Goal: Task Accomplishment & Management: Use online tool/utility

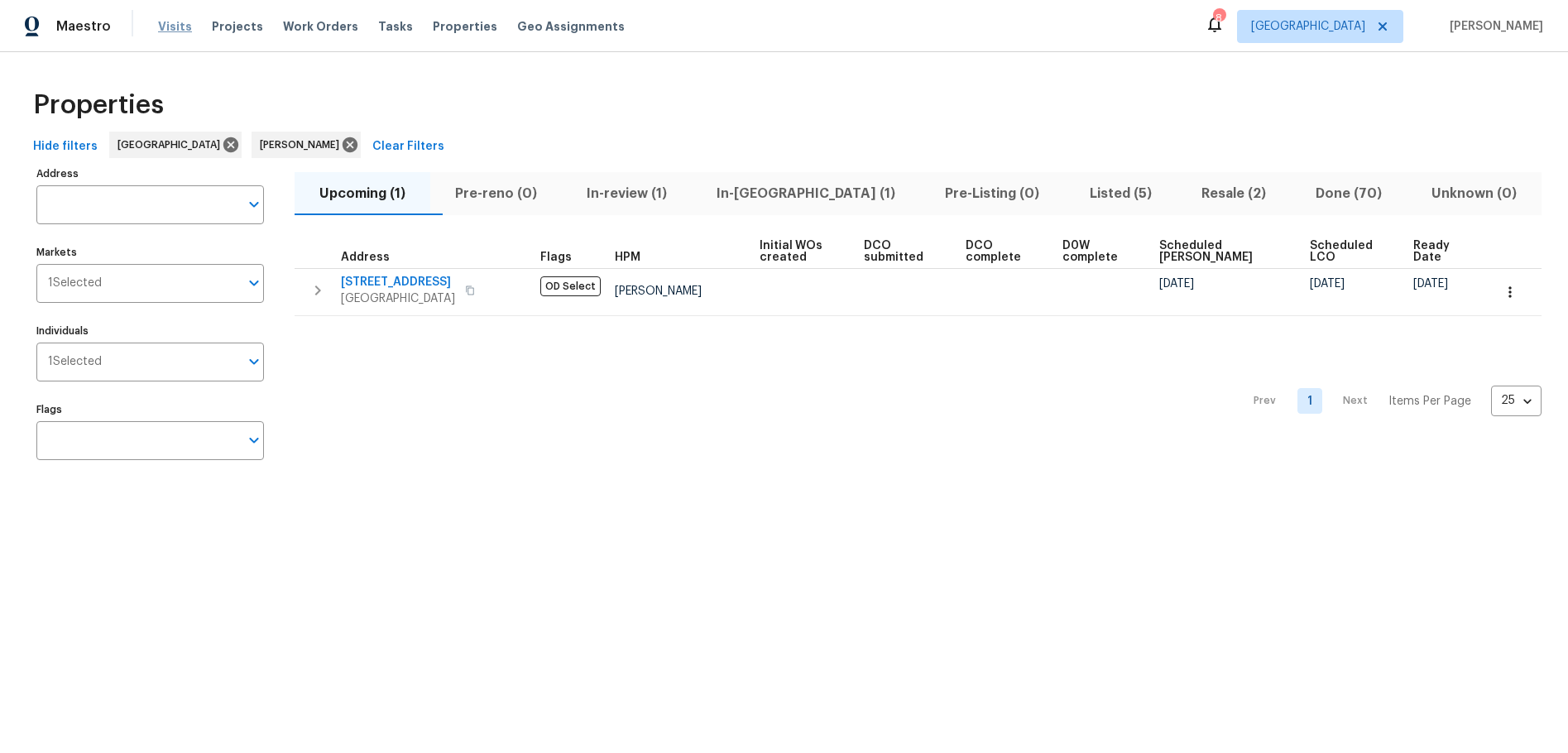
click at [176, 29] on span "Visits" at bounding box center [175, 27] width 34 height 17
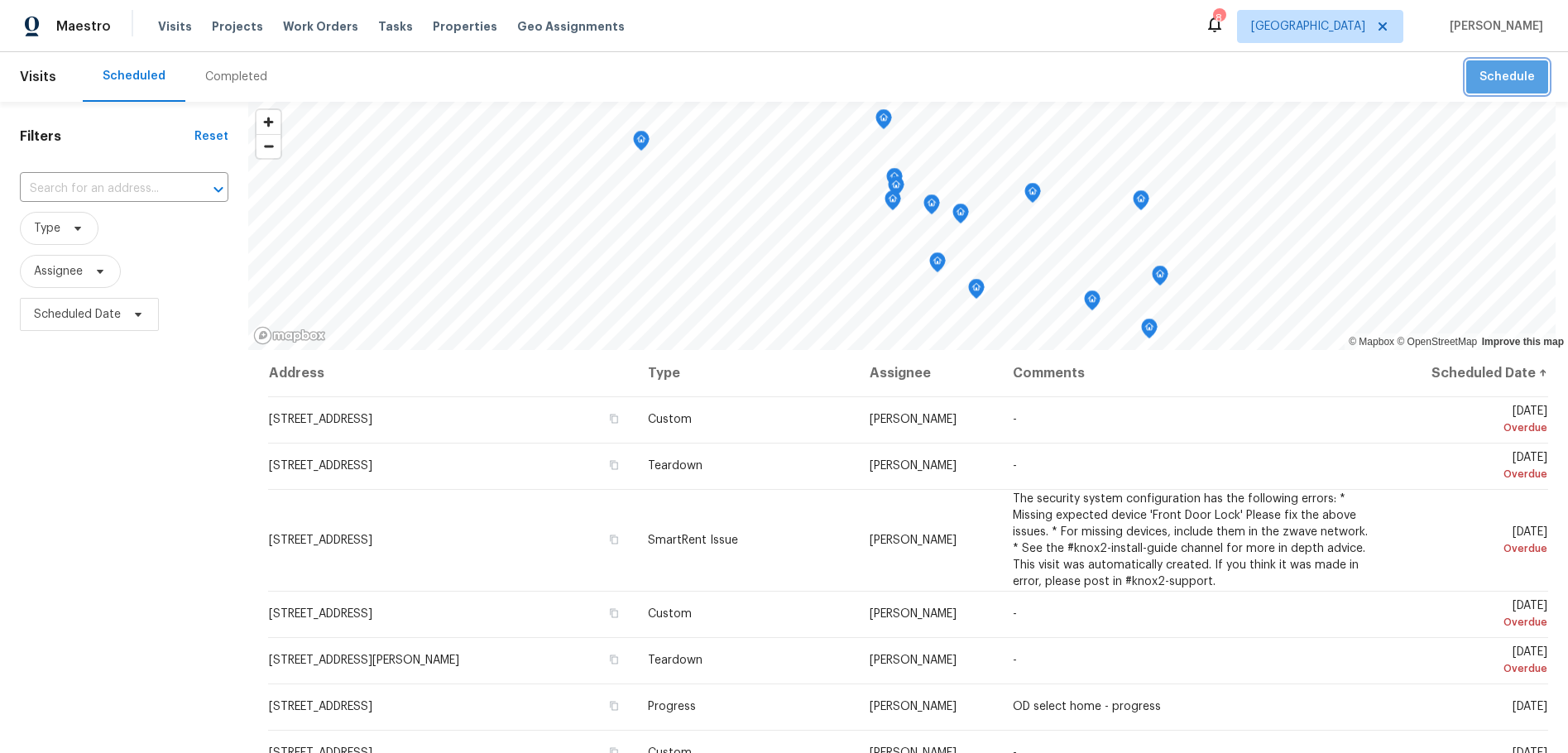
click at [1499, 88] on button "Schedule" at bounding box center [1507, 77] width 82 height 34
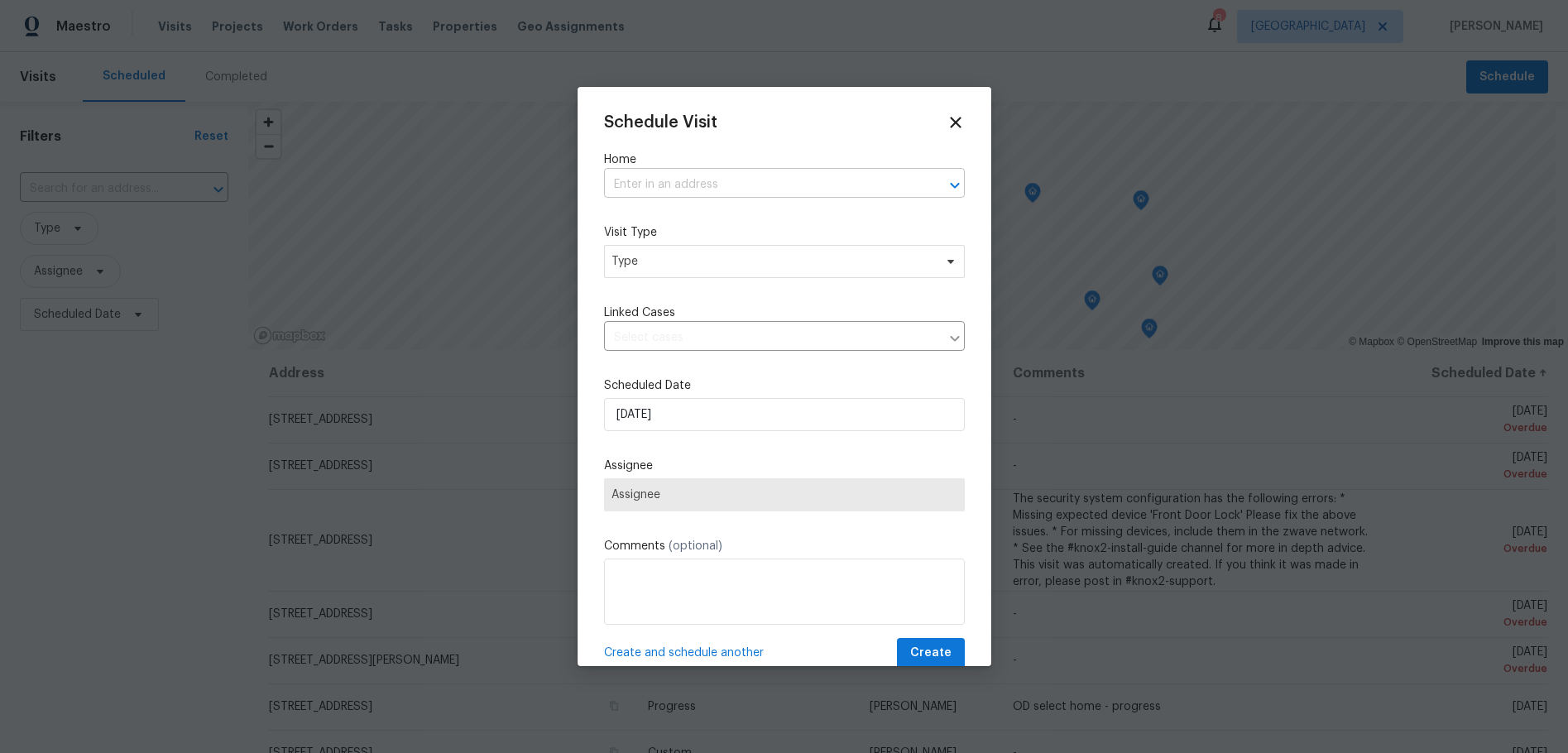
click at [678, 184] on input "text" at bounding box center [761, 185] width 314 height 26
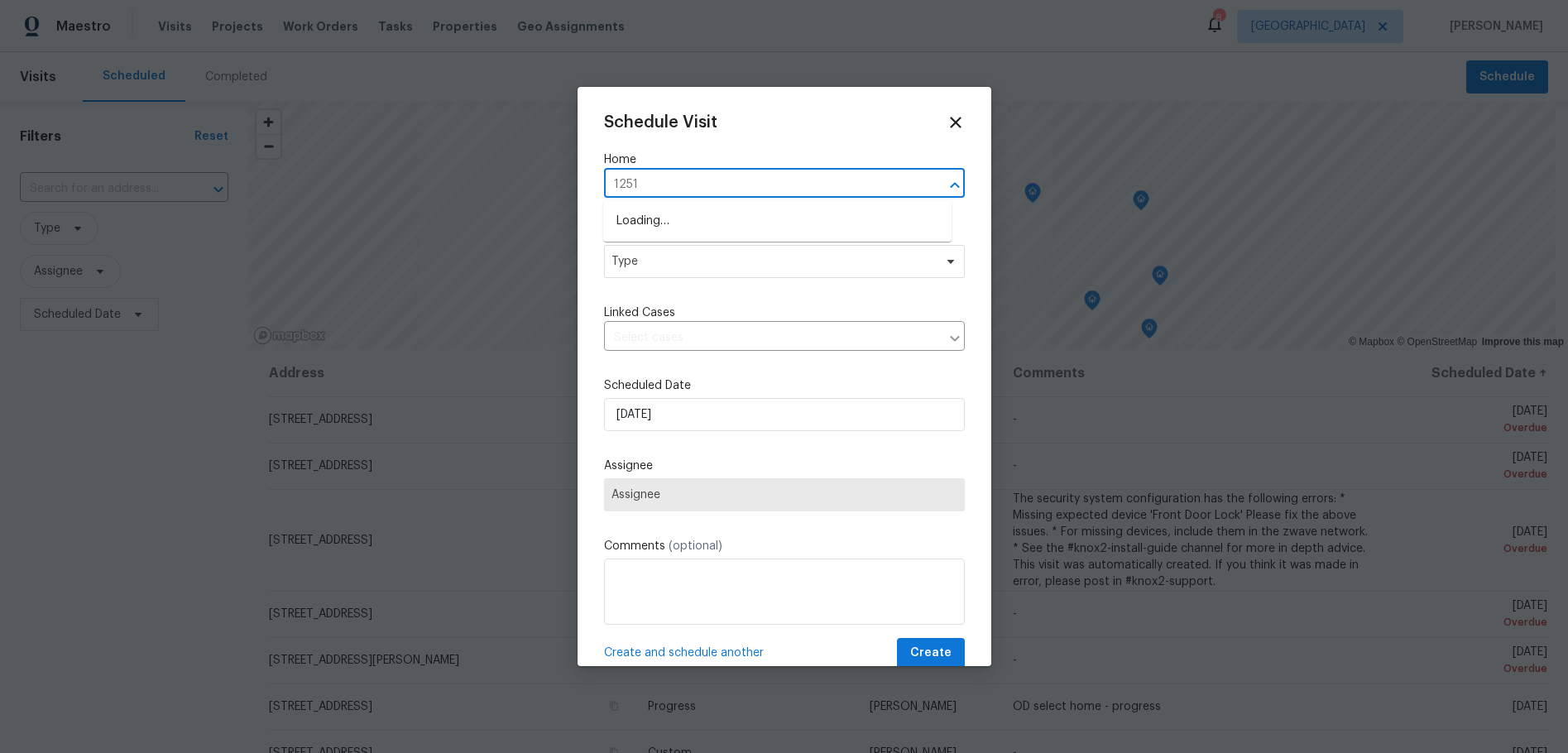
type input "12515"
click at [676, 214] on li "12515 Cedar Ave, Hawthorne, CA 90250" at bounding box center [777, 221] width 348 height 27
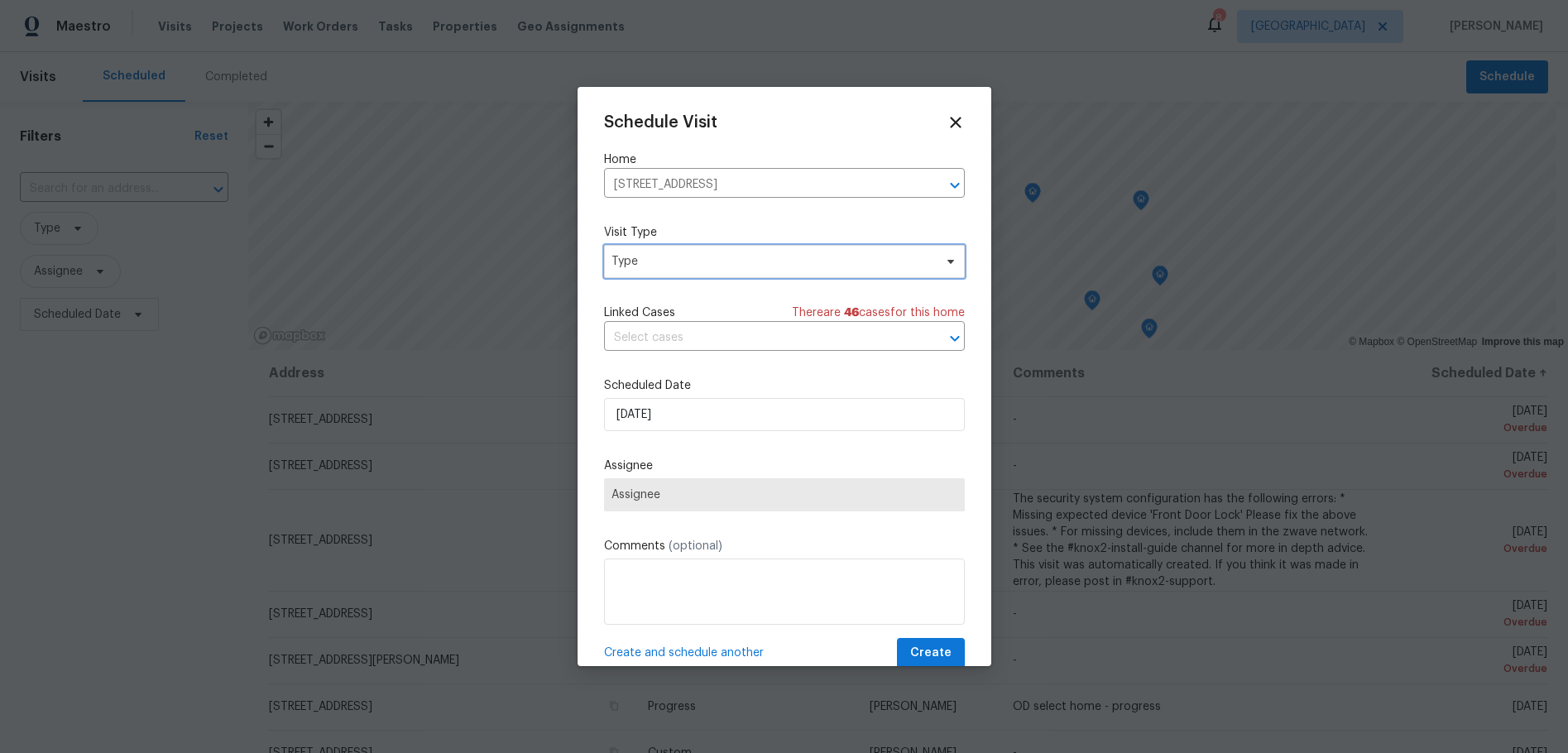
click at [672, 264] on span "Type" at bounding box center [772, 261] width 322 height 17
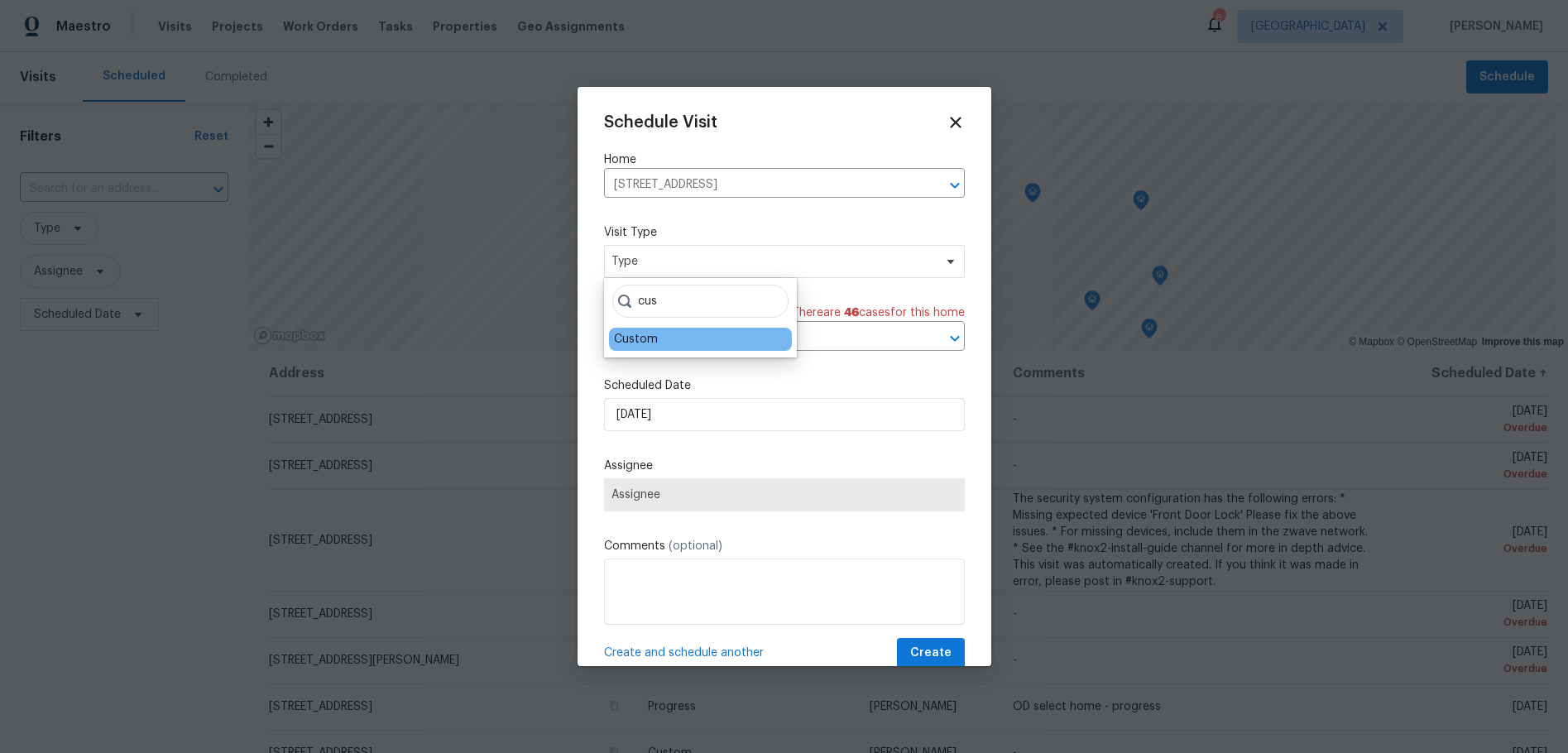
type input "cus"
click at [635, 342] on div "Custom" at bounding box center [635, 340] width 44 height 17
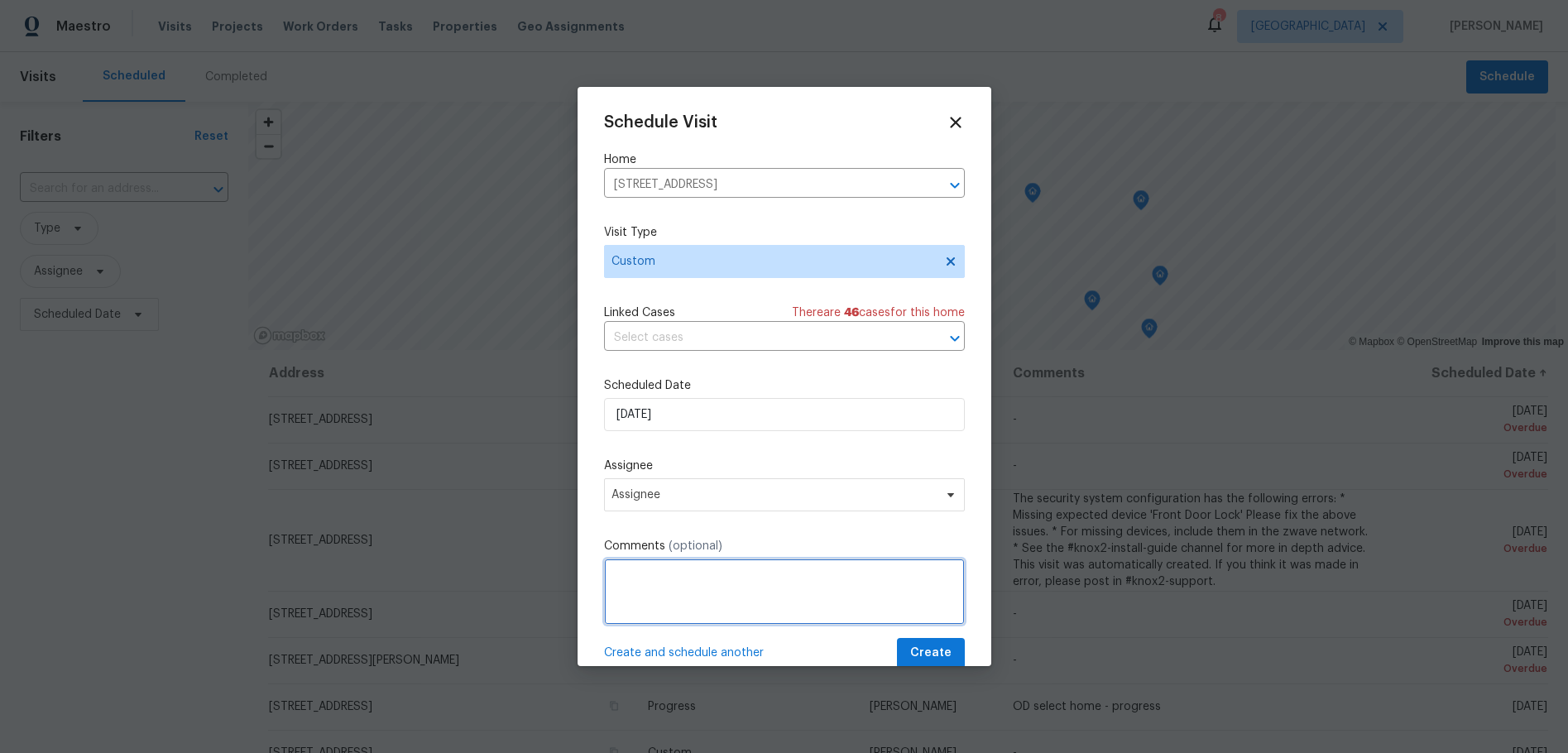
click at [661, 565] on textarea at bounding box center [784, 592] width 360 height 66
type textarea "Make sure DAWGS is removed"
click at [911, 645] on span "Create" at bounding box center [930, 653] width 41 height 21
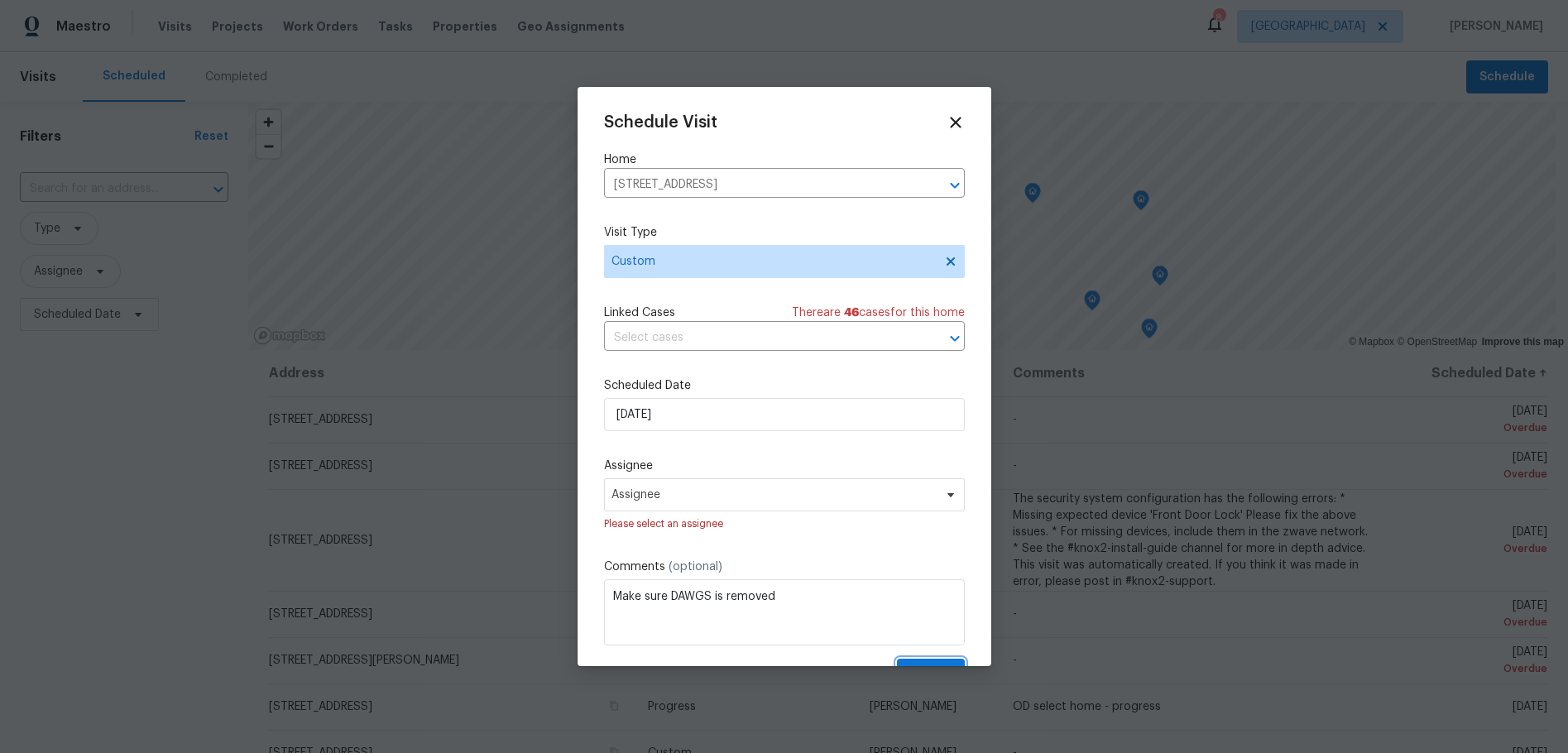
scroll to position [50, 0]
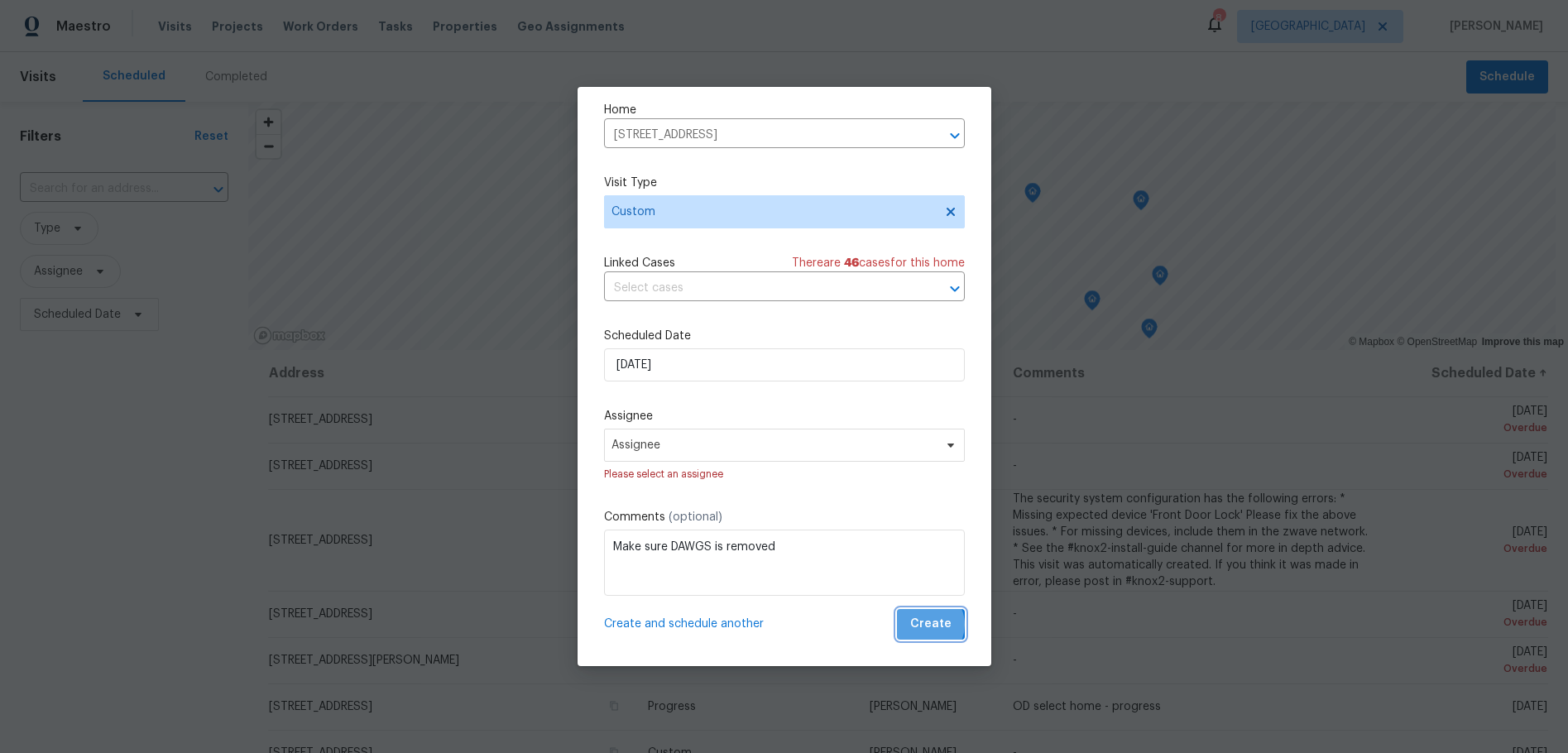
click at [914, 624] on span "Create" at bounding box center [930, 624] width 41 height 21
click at [750, 440] on span "Assignee" at bounding box center [774, 445] width 324 height 13
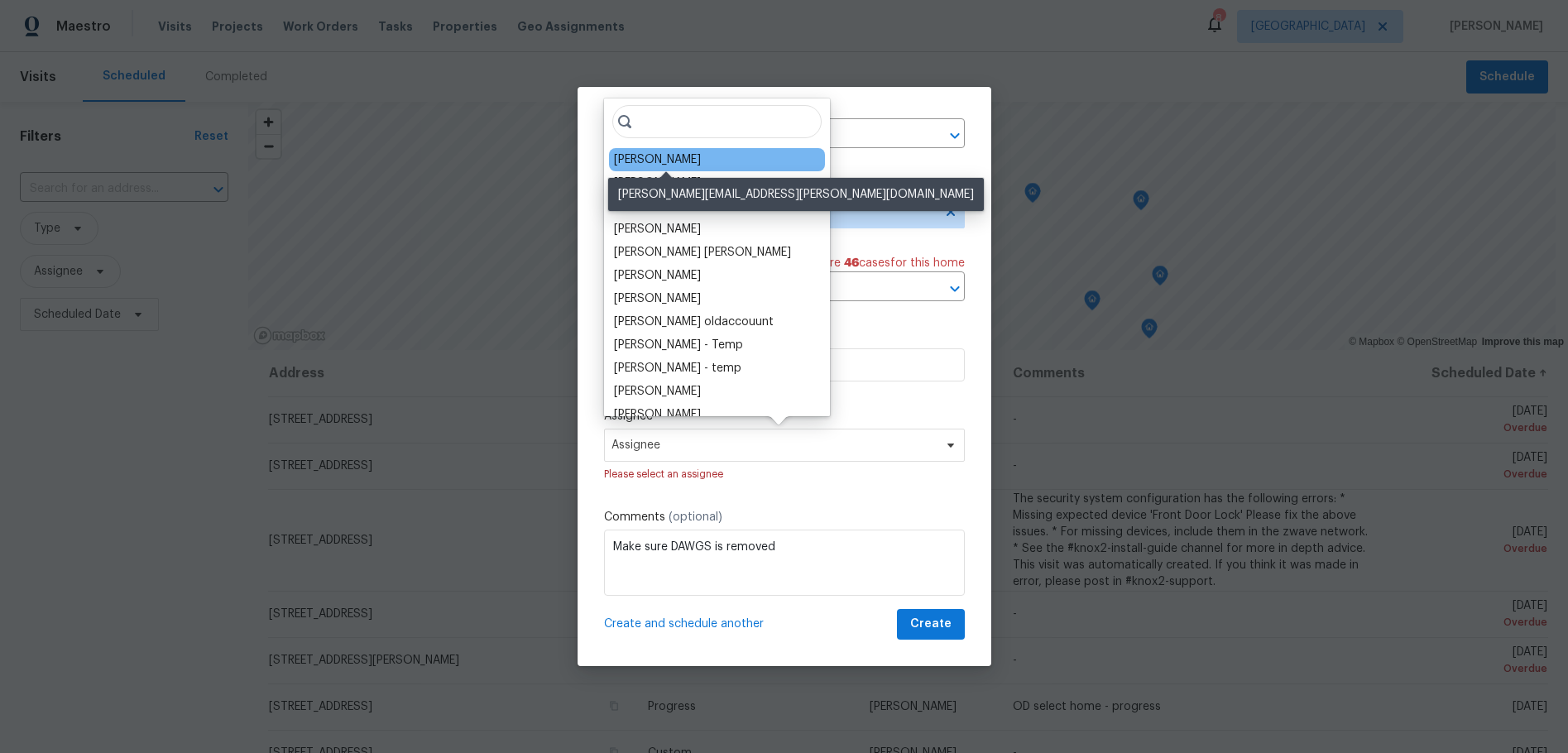
click at [701, 158] on div "[PERSON_NAME]" at bounding box center [656, 160] width 87 height 17
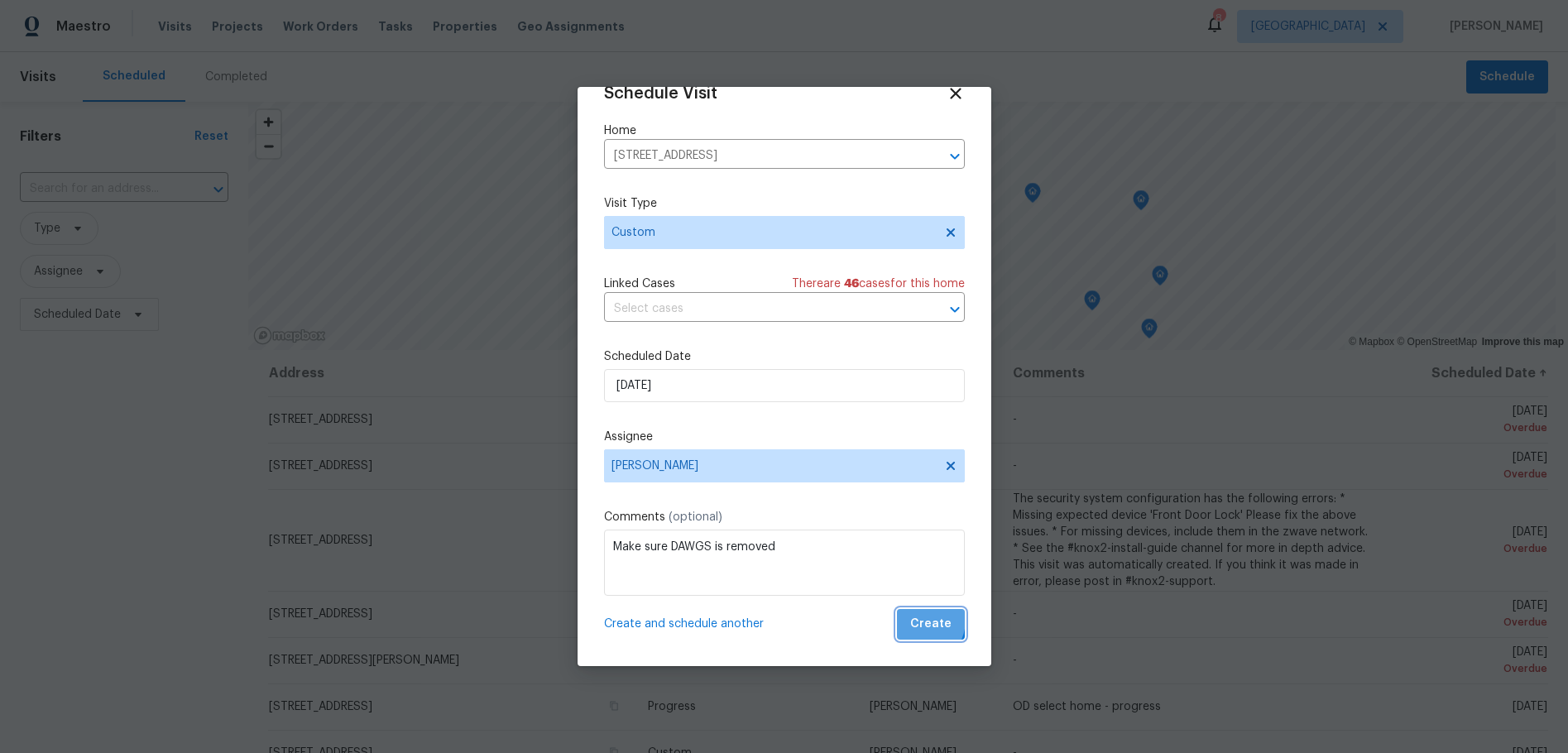
click at [910, 619] on span "Create" at bounding box center [930, 624] width 41 height 21
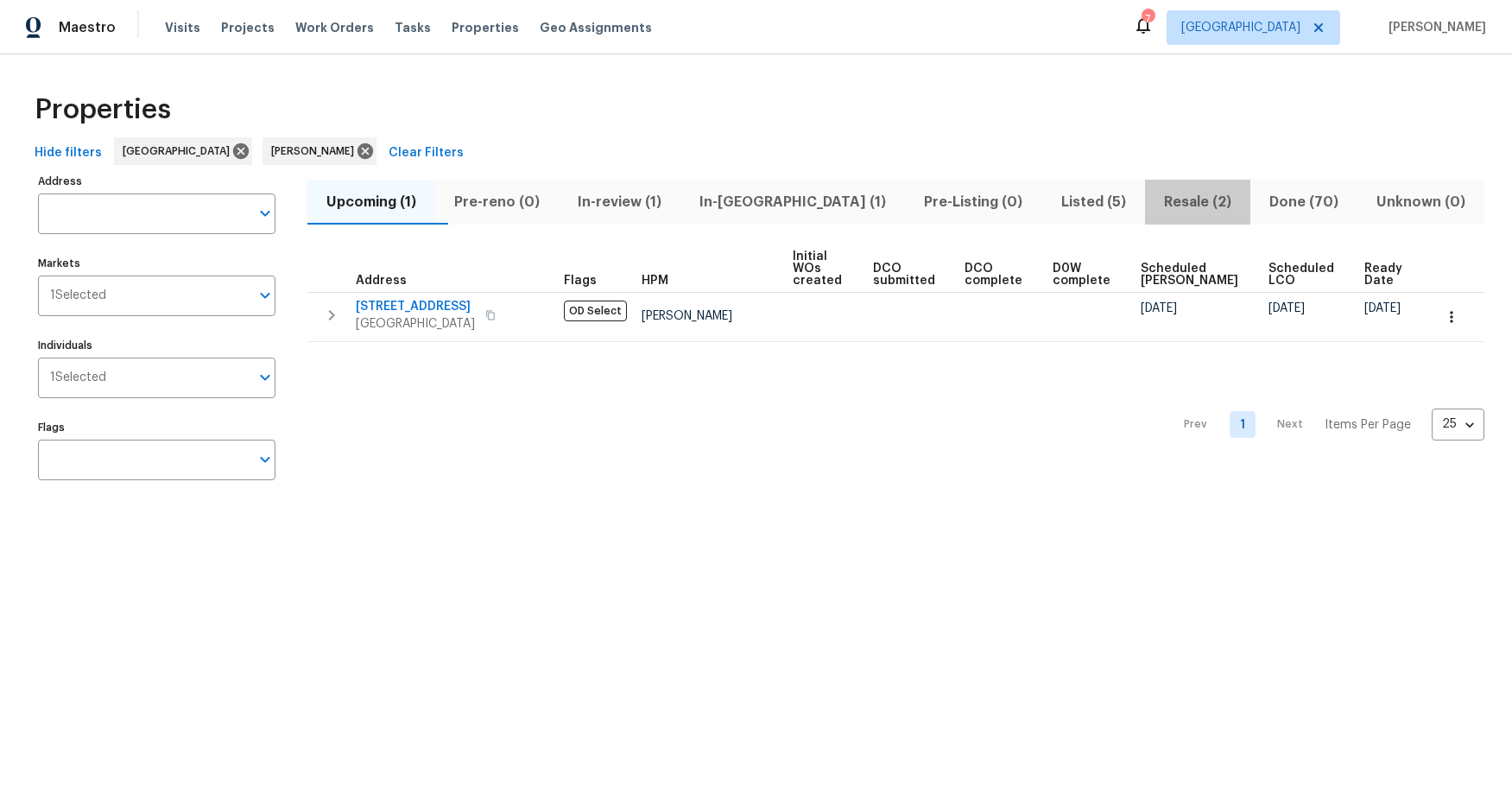
click at [1155, 203] on span "Resale (2)" at bounding box center [1197, 203] width 84 height 25
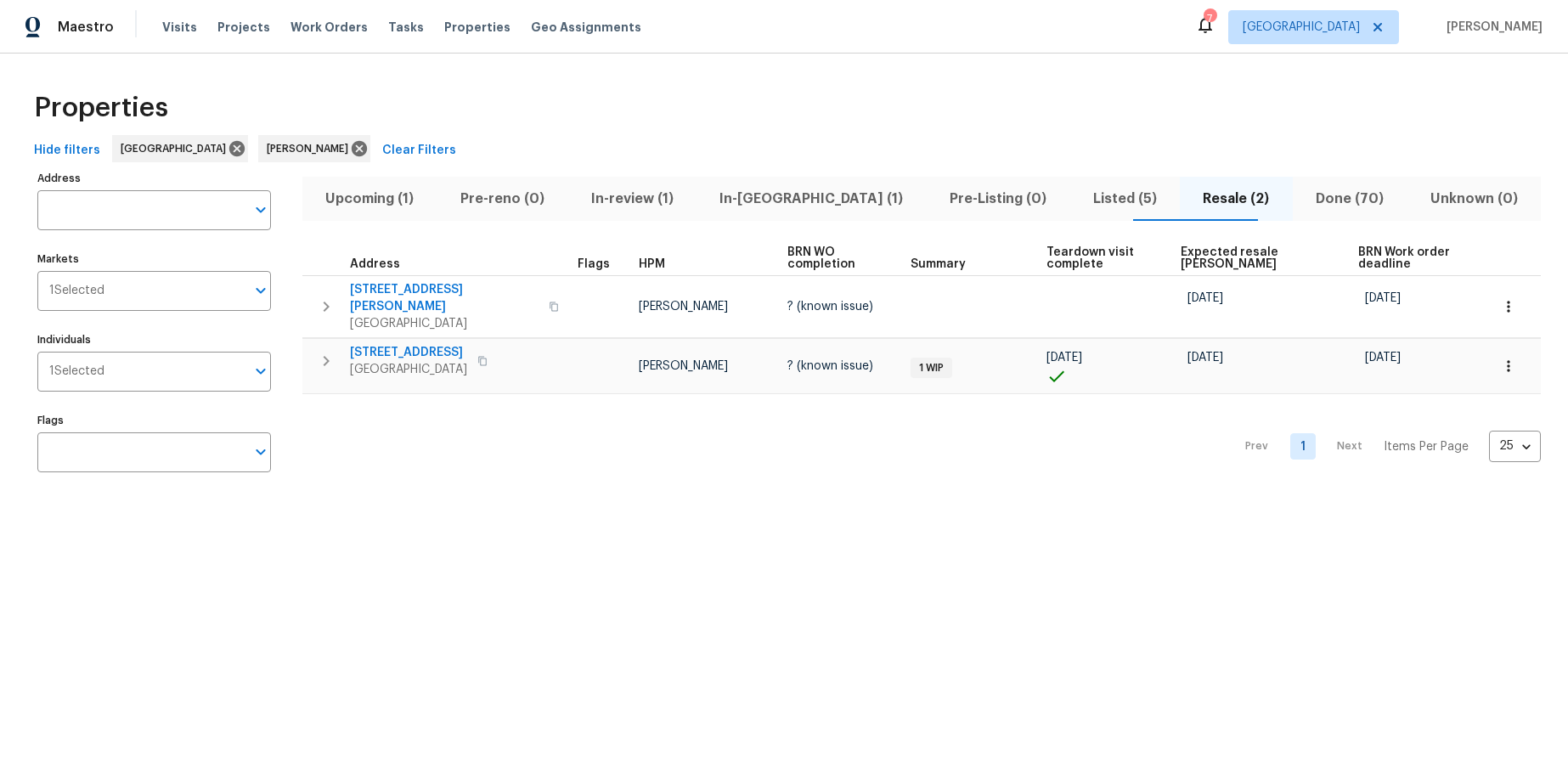
click at [710, 451] on div "Prev 1 Next Items Per Page 25 25 ​" at bounding box center [921, 442] width 1238 height 95
click at [784, 87] on div "Properties" at bounding box center [784, 108] width 1514 height 54
click at [784, 88] on div "Properties" at bounding box center [784, 108] width 1514 height 54
